Goal: Transaction & Acquisition: Purchase product/service

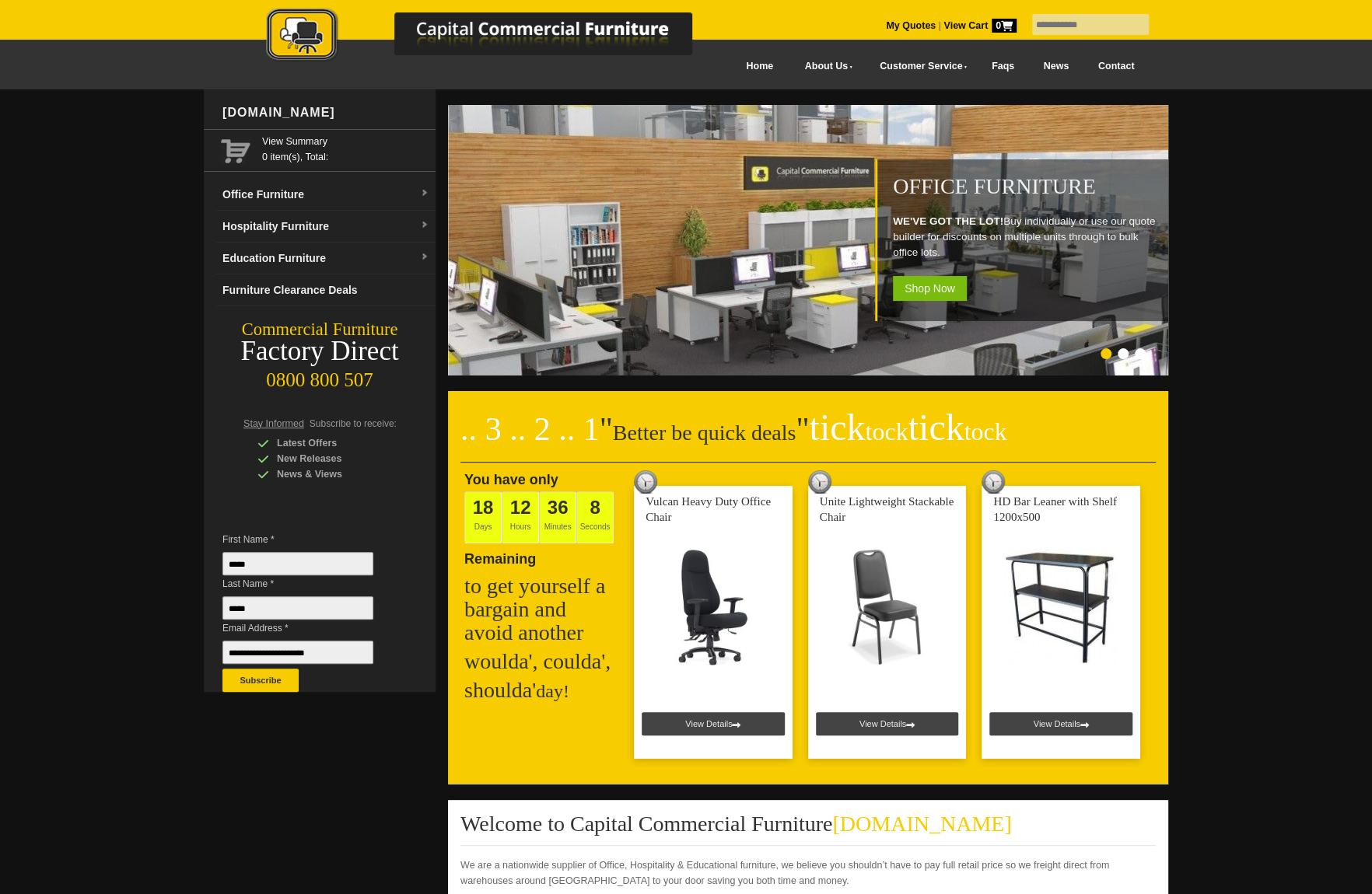
click at [1049, 24] on input "text" at bounding box center [1089, 24] width 117 height 21
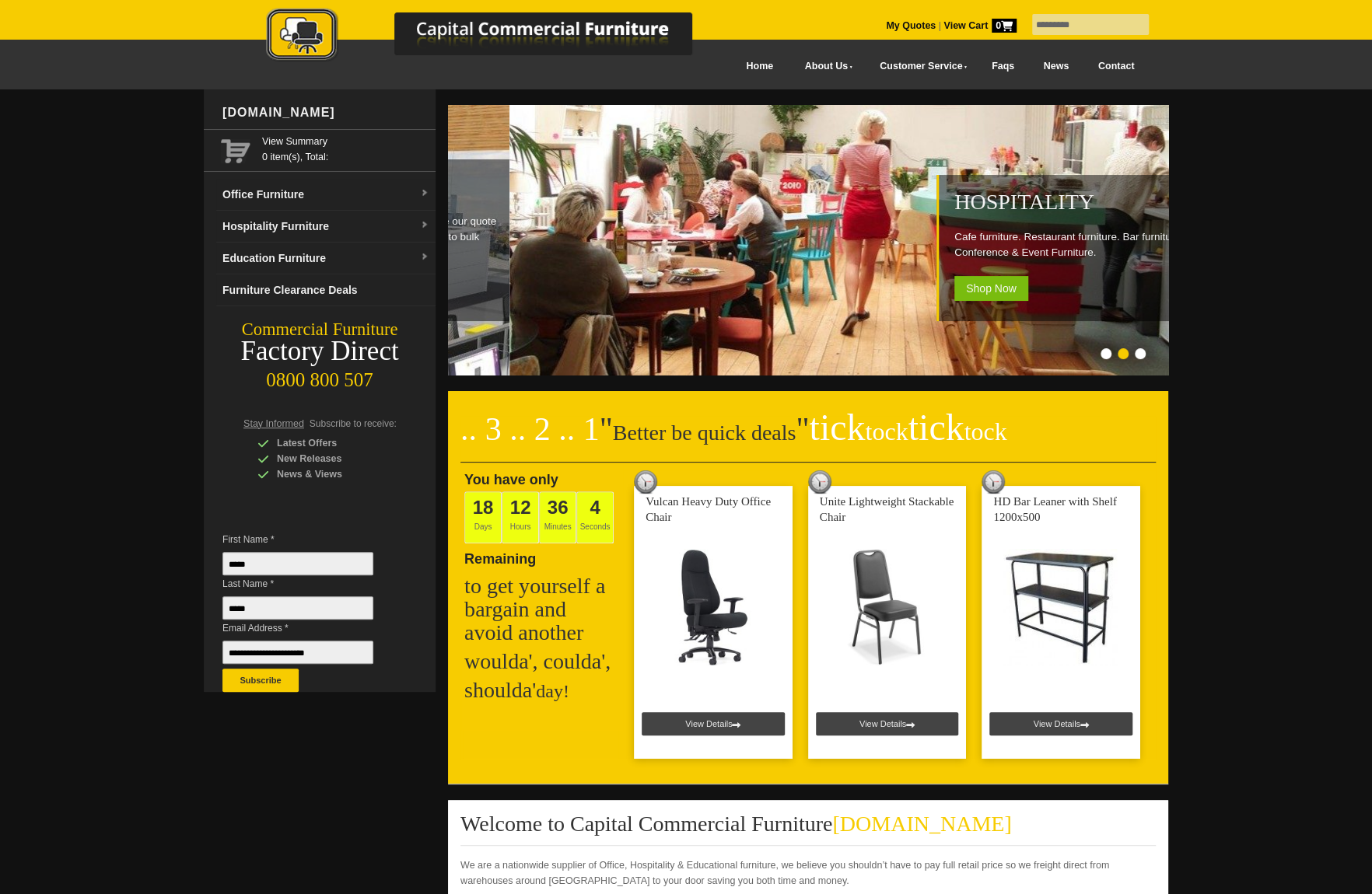
type input "*********"
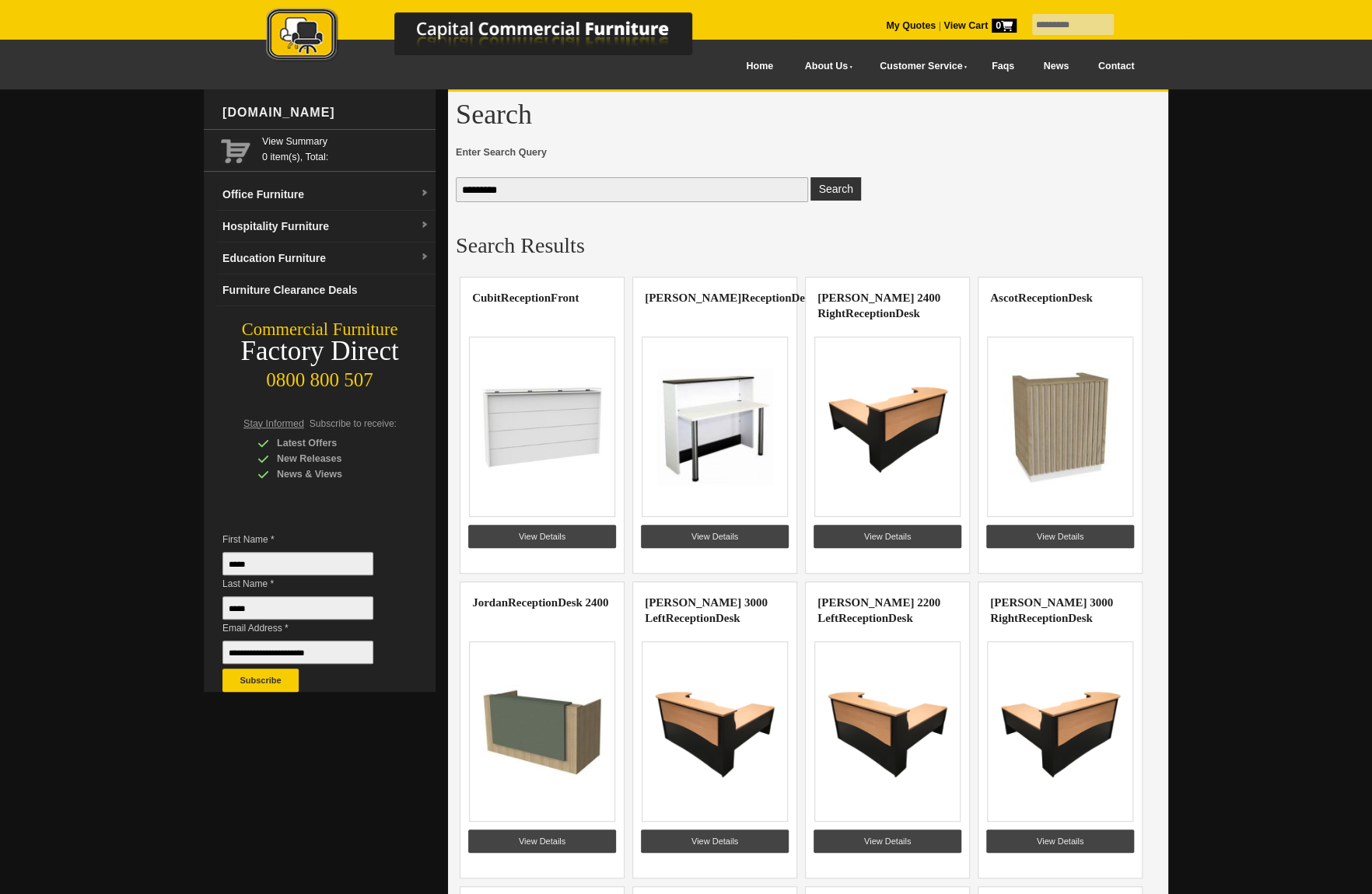
click at [901, 409] on img at bounding box center [887, 427] width 121 height 117
click at [681, 739] on img at bounding box center [714, 731] width 121 height 117
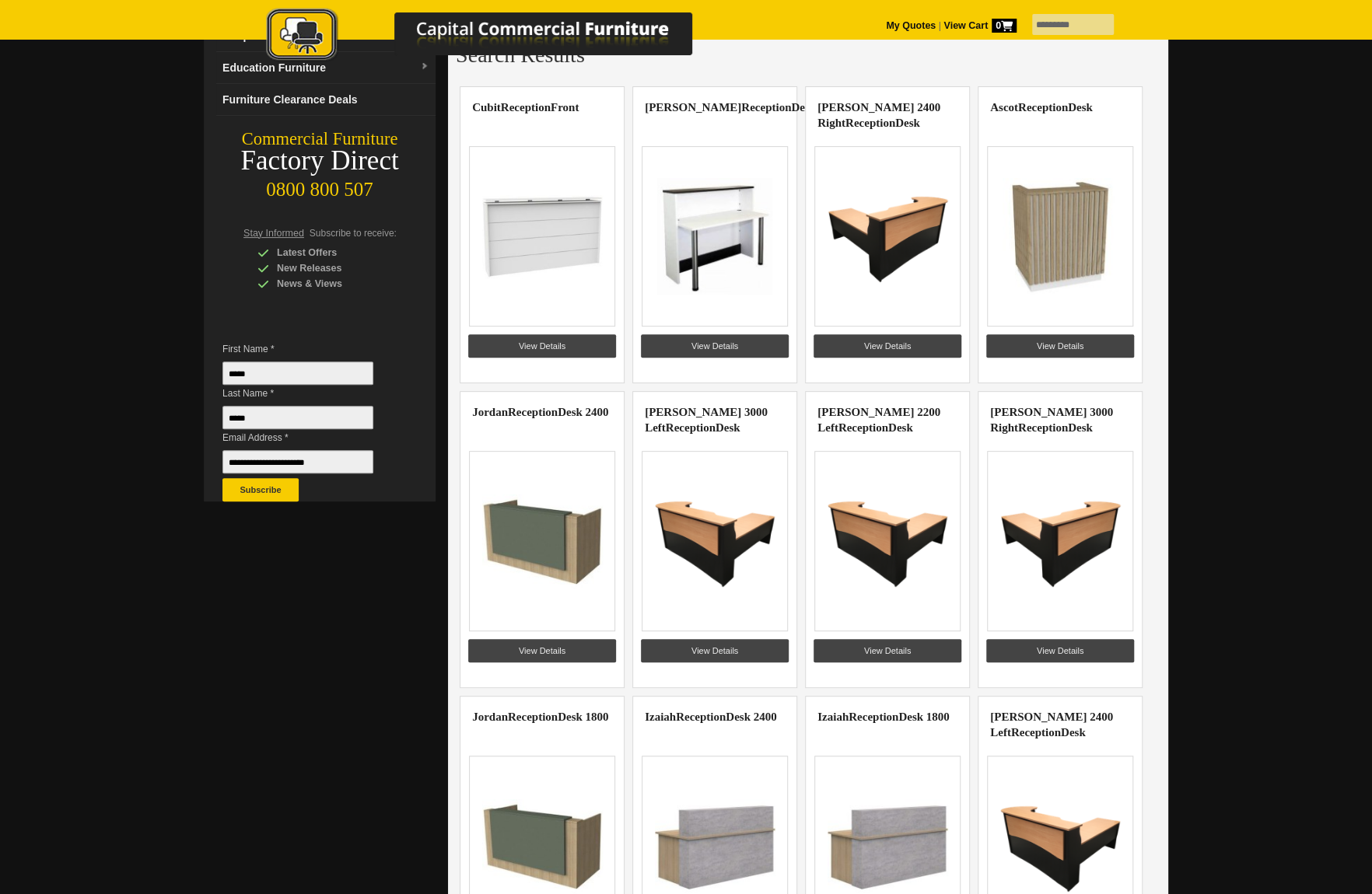
scroll to position [311, 0]
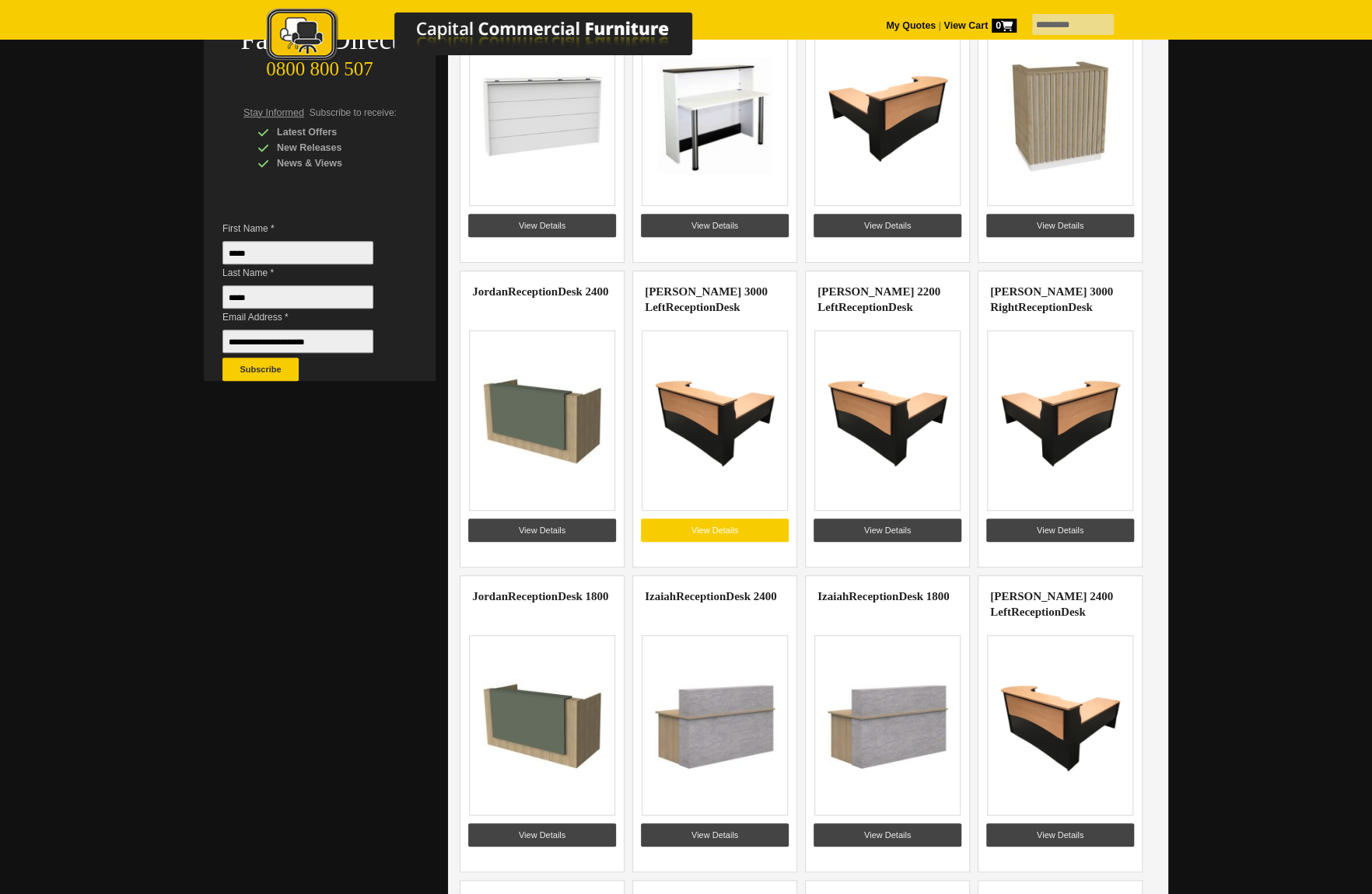
click at [717, 522] on link "View Details" at bounding box center [714, 530] width 148 height 24
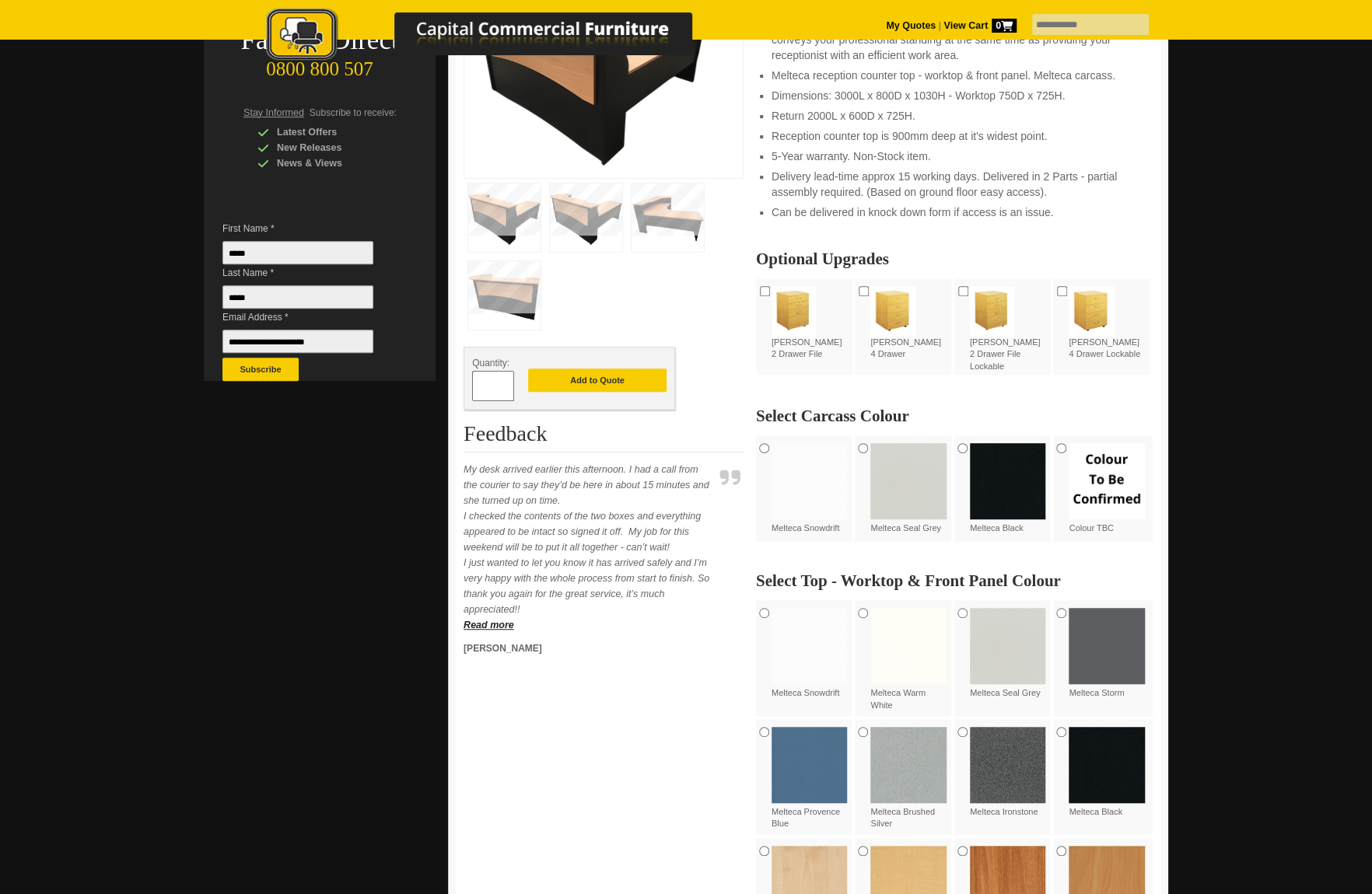
scroll to position [622, 0]
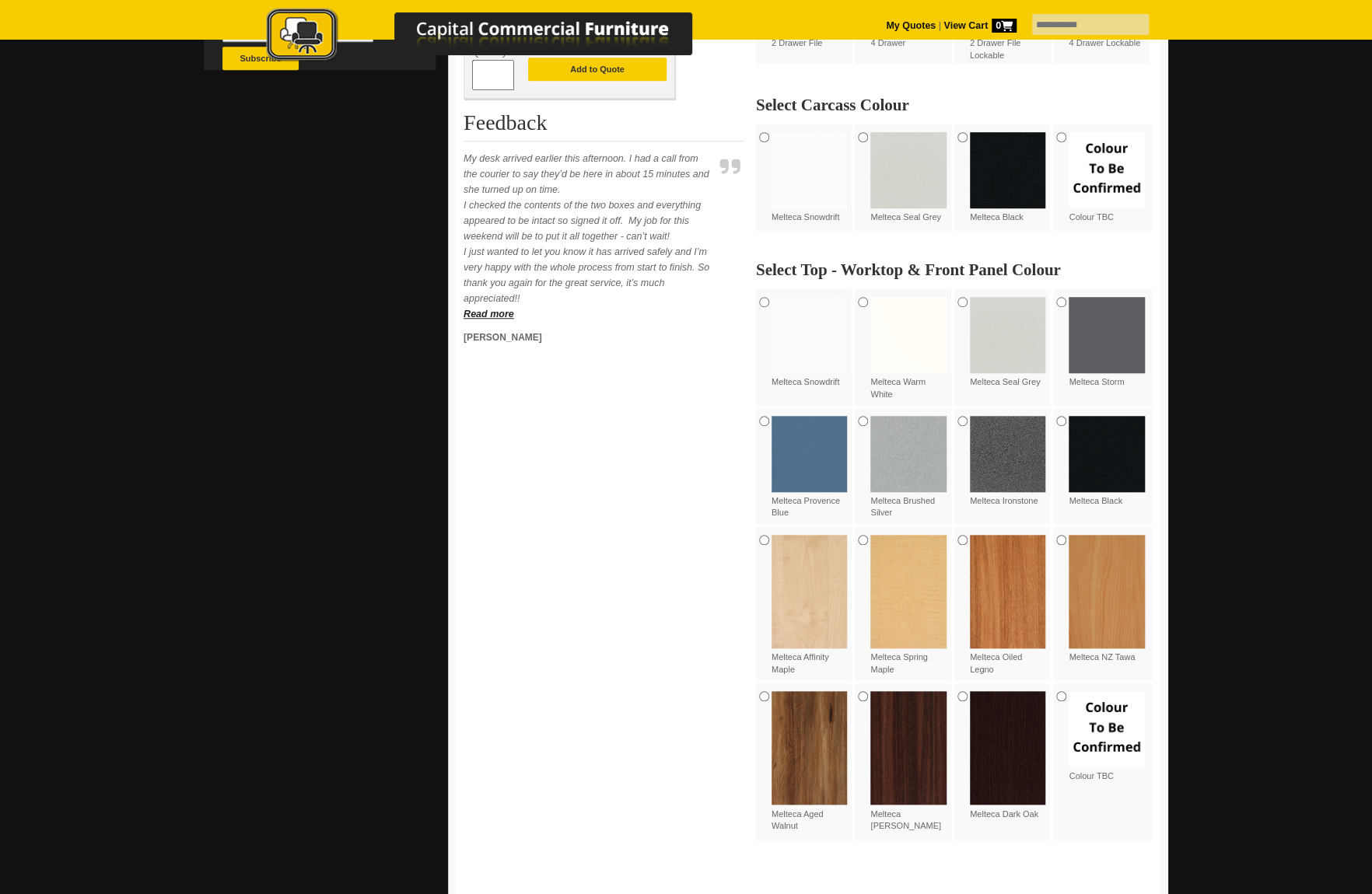
click at [905, 759] on img at bounding box center [909, 748] width 77 height 114
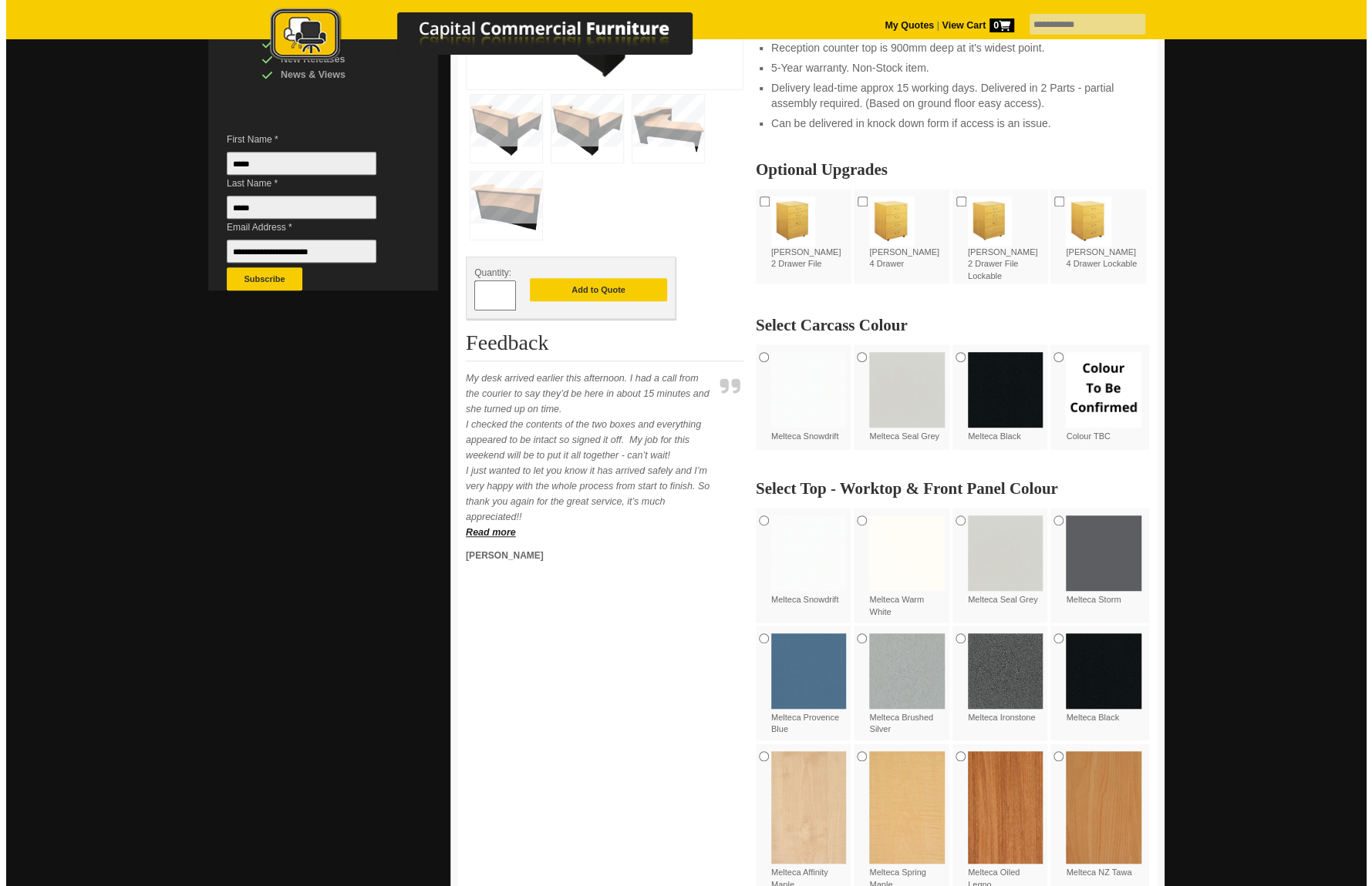
scroll to position [154, 0]
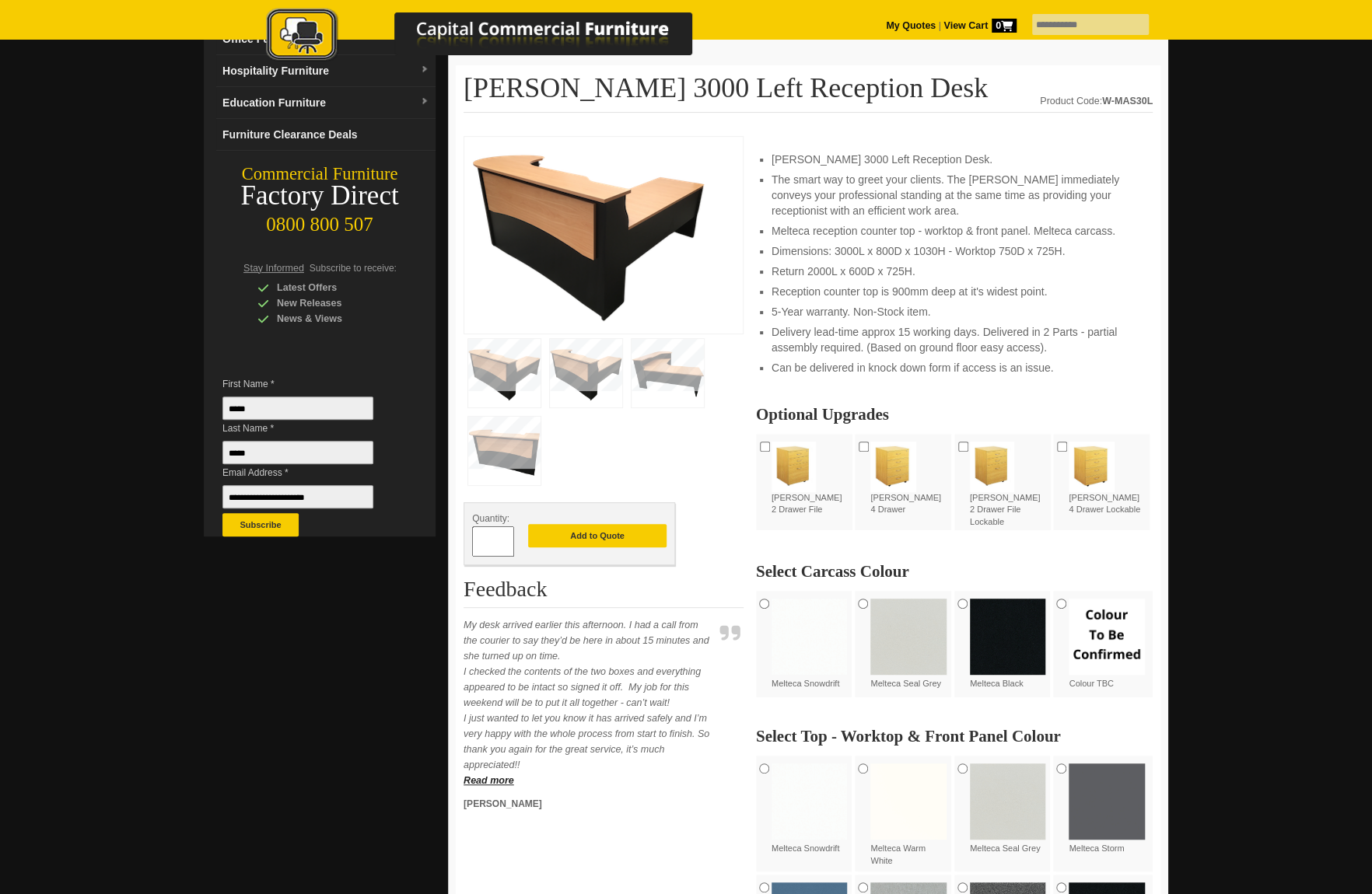
click at [597, 224] on img at bounding box center [589, 233] width 234 height 177
click at [506, 454] on img at bounding box center [504, 451] width 73 height 69
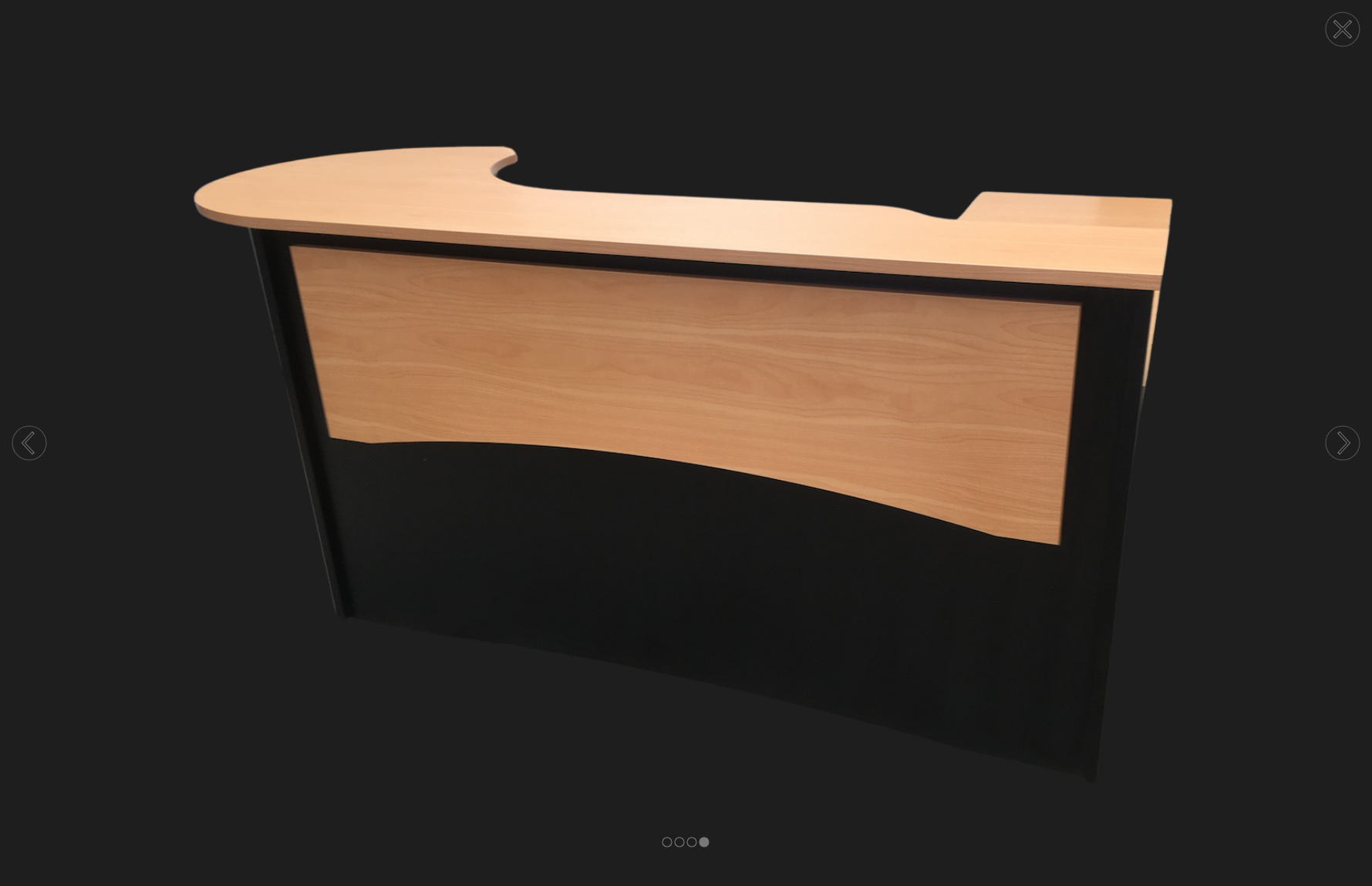
click at [30, 440] on circle at bounding box center [29, 443] width 34 height 34
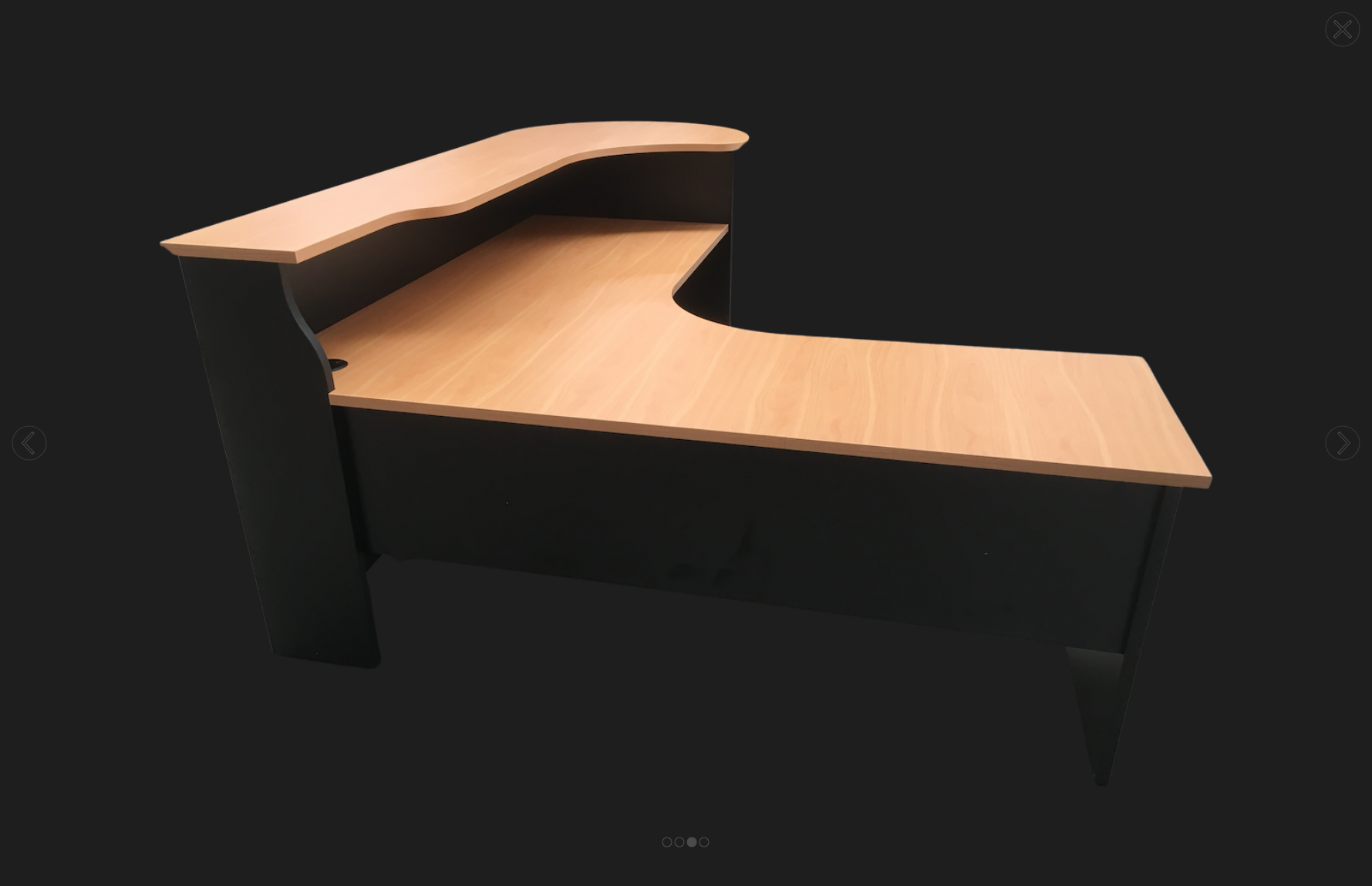
click at [30, 440] on circle at bounding box center [29, 443] width 34 height 34
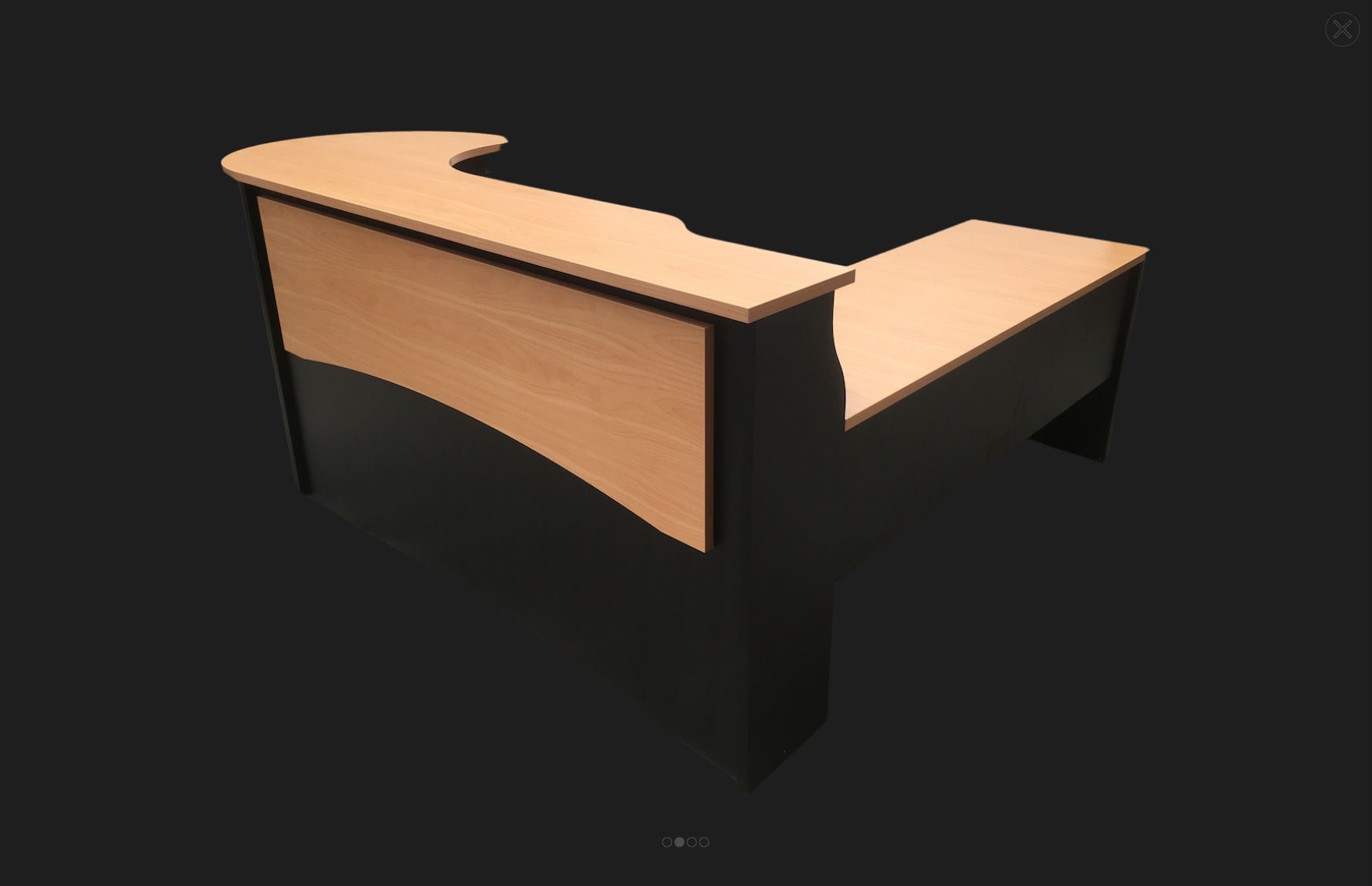
click at [30, 440] on circle at bounding box center [29, 443] width 34 height 34
